Goal: Find specific page/section: Find specific page/section

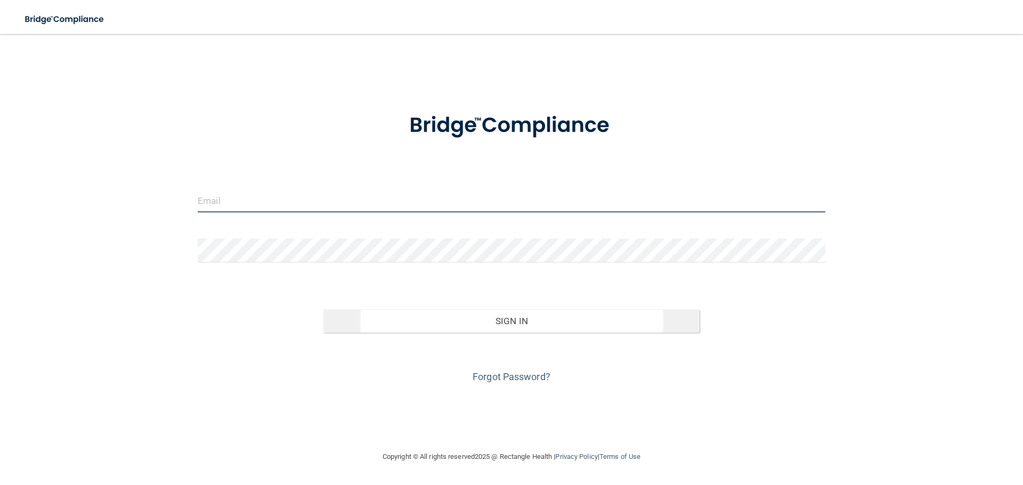
type input "[EMAIL_ADDRESS][DOMAIN_NAME]"
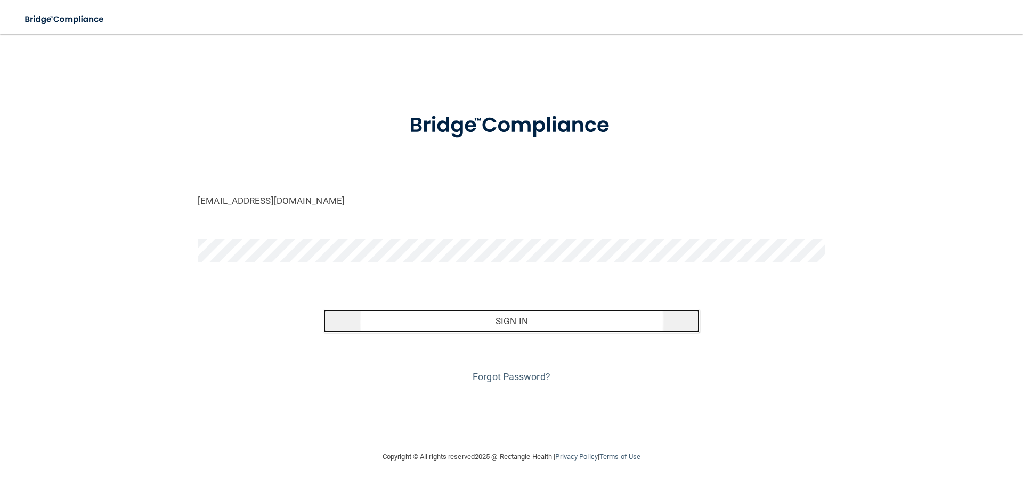
click at [377, 318] on button "Sign In" at bounding box center [511, 321] width 377 height 23
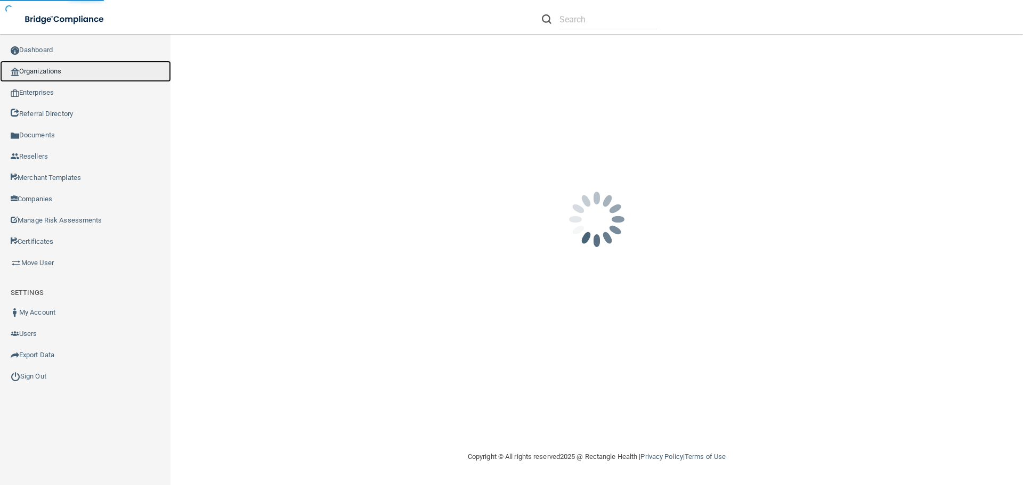
click at [55, 67] on link "Organizations" at bounding box center [85, 71] width 171 height 21
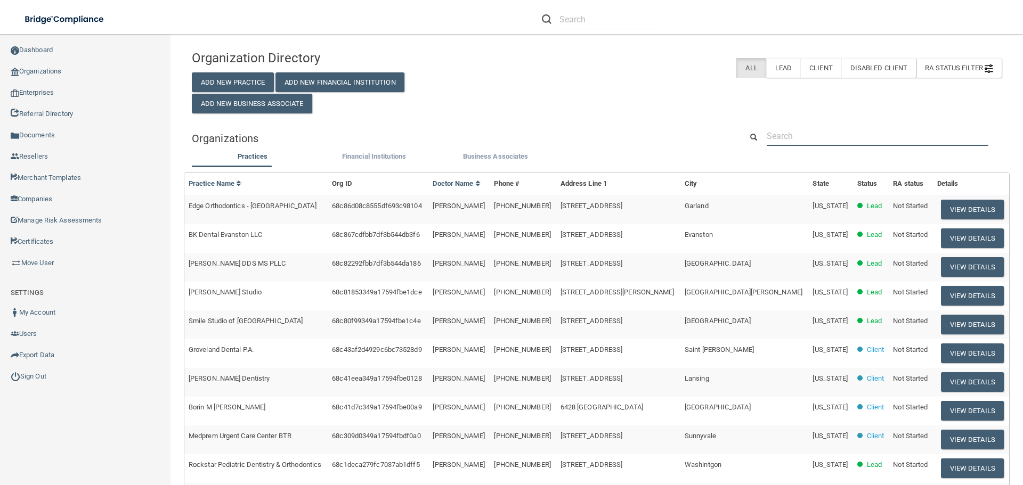
click at [843, 138] on input "text" at bounding box center [878, 136] width 222 height 20
paste input "Plas Family Dental"
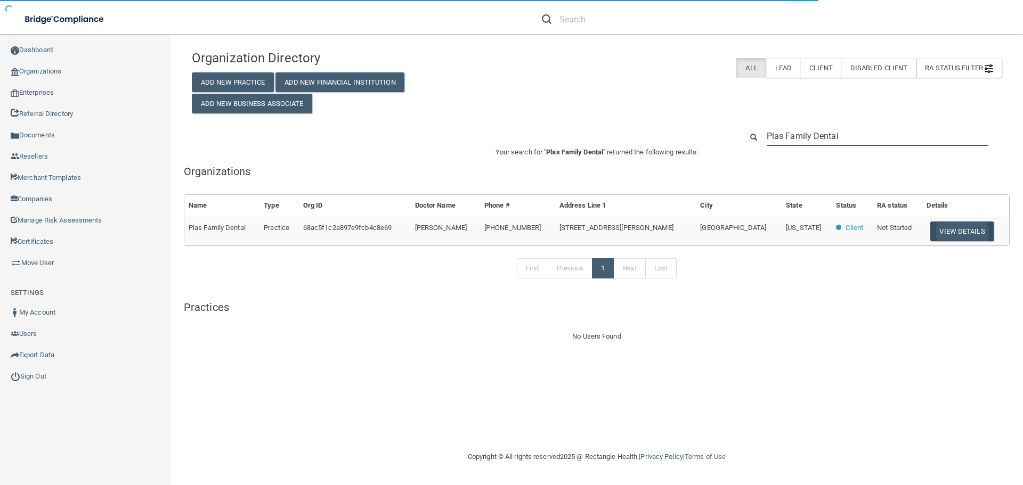
type input "Plas Family Dental"
click at [945, 233] on button "View Details" at bounding box center [961, 232] width 63 height 20
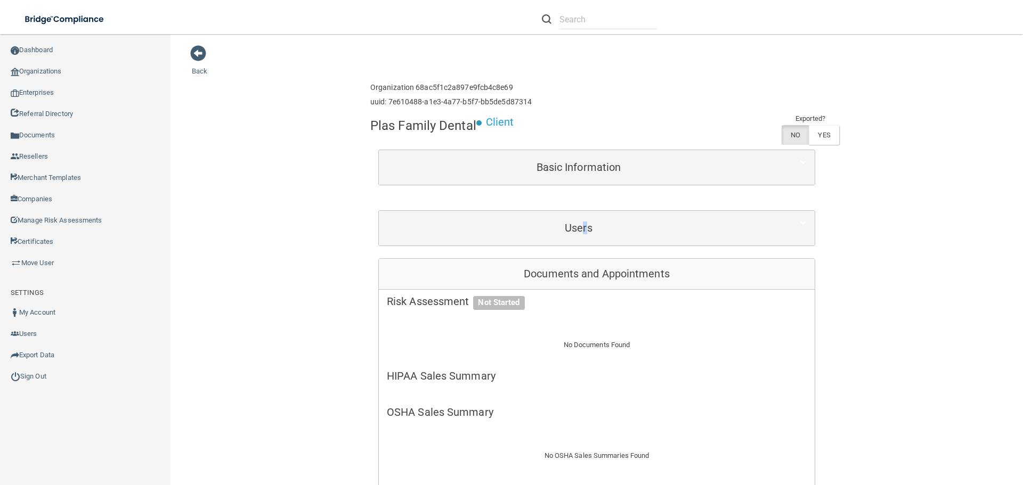
click at [582, 214] on div "Users" at bounding box center [597, 228] width 436 height 35
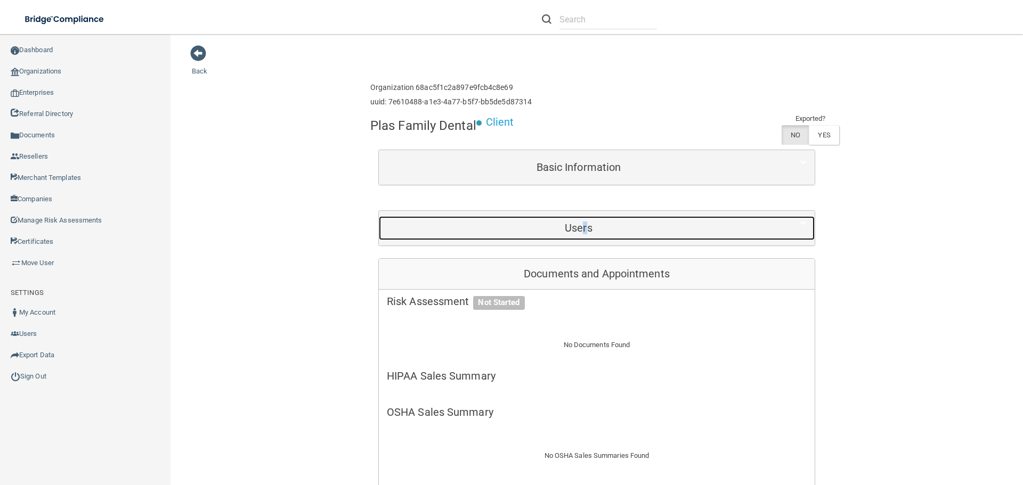
click at [581, 220] on div "Users" at bounding box center [579, 228] width 400 height 24
